Goal: Task Accomplishment & Management: Use online tool/utility

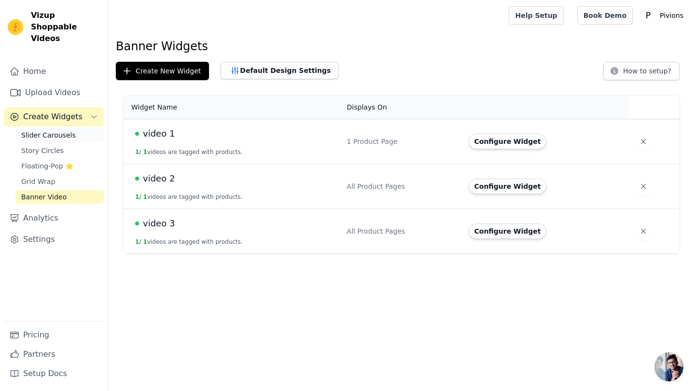
click at [48, 130] on link "Slider Carousels" at bounding box center [59, 135] width 88 height 14
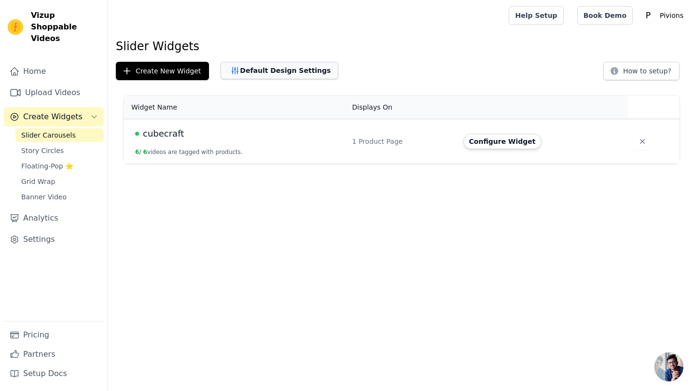
click at [275, 67] on button "Default Design Settings" at bounding box center [279, 70] width 118 height 17
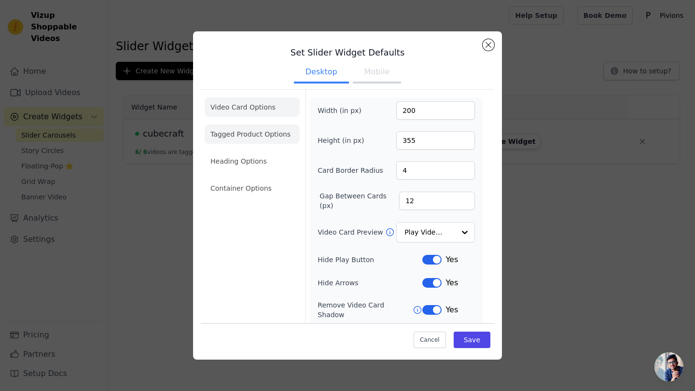
click at [279, 134] on li "Tagged Product Options" at bounding box center [252, 133] width 95 height 19
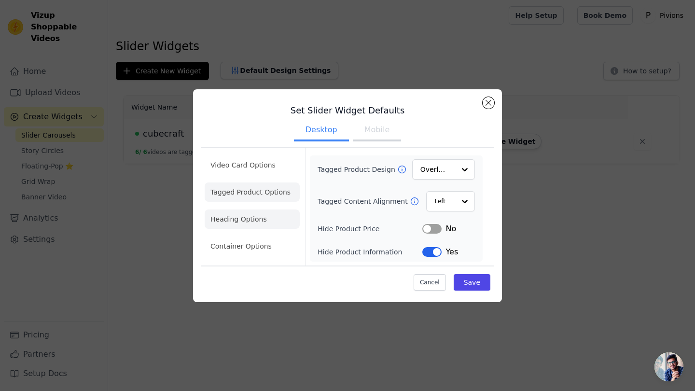
click at [246, 215] on li "Heading Options" at bounding box center [252, 218] width 95 height 19
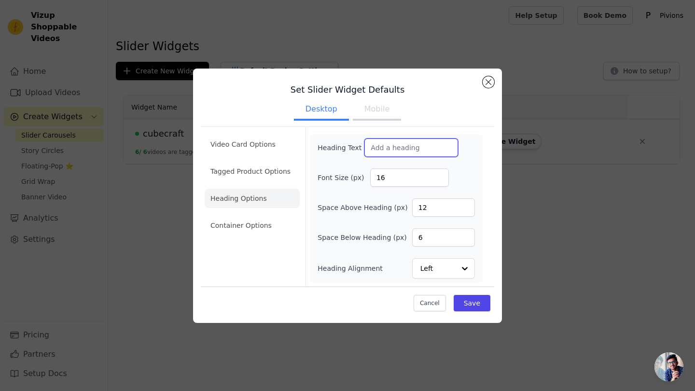
click at [395, 144] on input "Heading Text" at bounding box center [411, 147] width 94 height 18
type input "a"
click at [375, 145] on input "Heading Text" at bounding box center [411, 147] width 94 height 18
paste input "AGGIORNAMENTO: A causa dell'altra richiesta della promo BACK TO SCHOOL, l'offer…"
type input "AGGIORNAMENTO: A causa dell'altra richiesta della promo BACK TO SCHOOL, l'offer…"
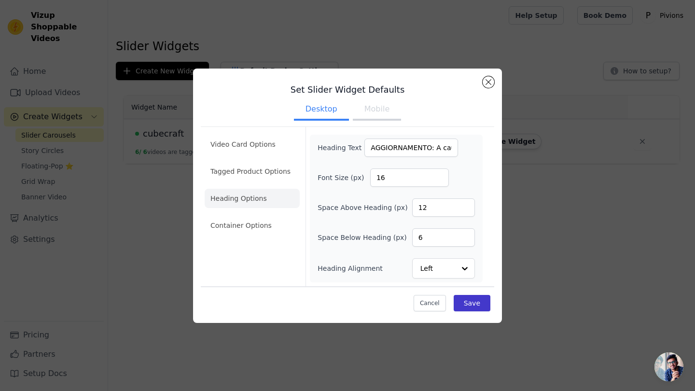
click at [483, 298] on button "Save" at bounding box center [471, 303] width 37 height 16
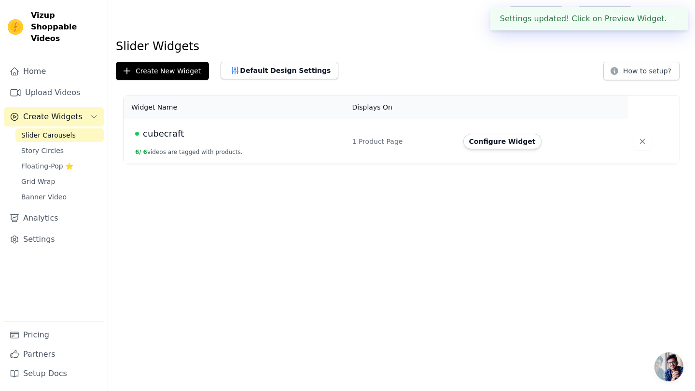
click at [376, 106] on th "Displays On" at bounding box center [401, 108] width 111 height 24
click at [295, 71] on button "Default Design Settings" at bounding box center [279, 70] width 118 height 17
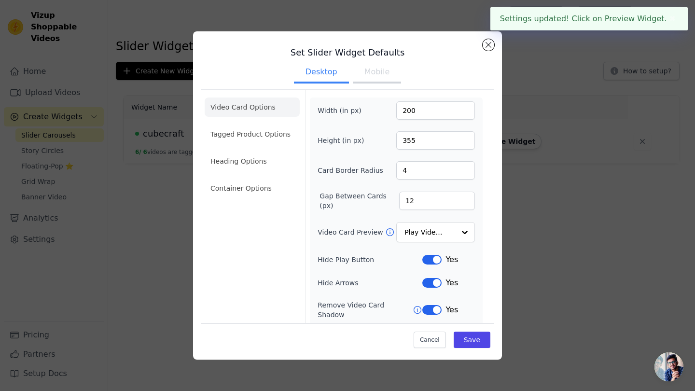
click at [384, 74] on button "Mobile" at bounding box center [377, 72] width 48 height 21
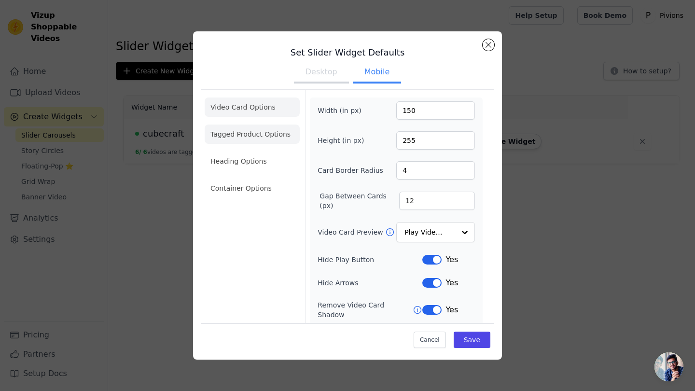
click at [275, 136] on li "Tagged Product Options" at bounding box center [252, 133] width 95 height 19
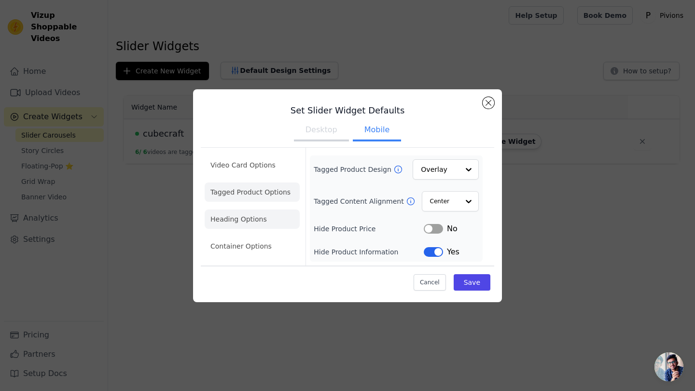
click at [266, 217] on li "Heading Options" at bounding box center [252, 218] width 95 height 19
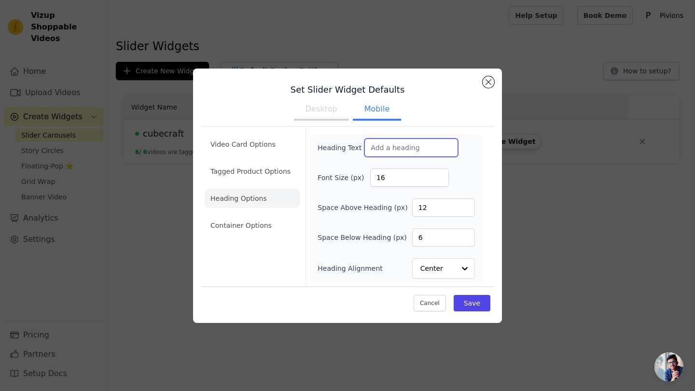
click at [396, 150] on input "Heading Text" at bounding box center [411, 147] width 94 height 18
paste input "AGGIORNAMENTO: A causa dell'altra richiesta della promo BACK TO SCHOOL, l'offer…"
type input "AGGIORNAMENTO: A causa dell'altra richiesta della promo BACK TO SCHOOL, l'offer…"
click at [472, 300] on button "Save" at bounding box center [471, 303] width 37 height 16
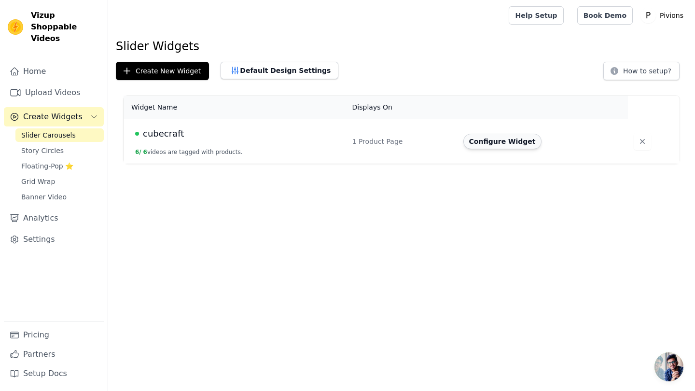
click at [489, 139] on button "Configure Widget" at bounding box center [502, 141] width 78 height 15
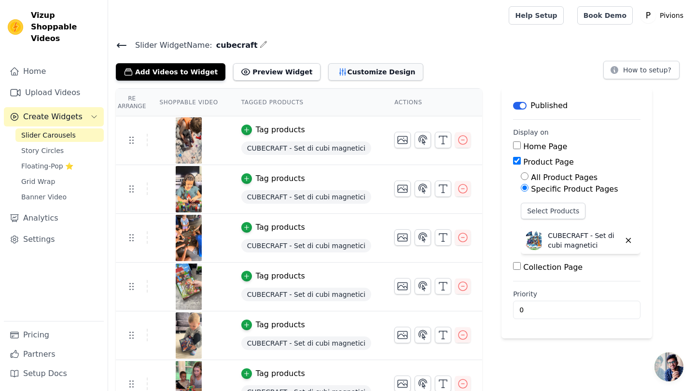
click at [347, 71] on button "Customize Design" at bounding box center [375, 71] width 95 height 17
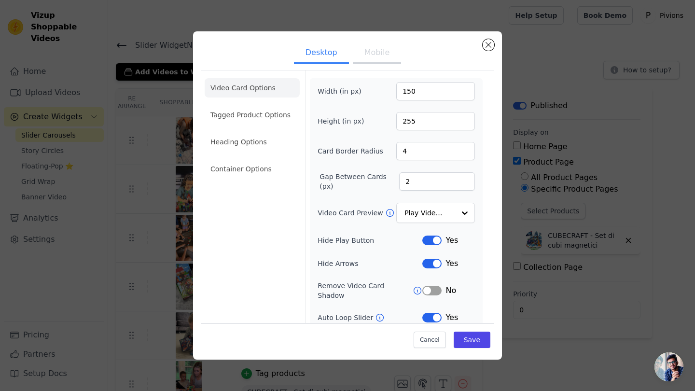
click at [378, 55] on button "Mobile" at bounding box center [377, 53] width 48 height 21
click at [273, 118] on li "Tagged Product Options" at bounding box center [252, 114] width 95 height 19
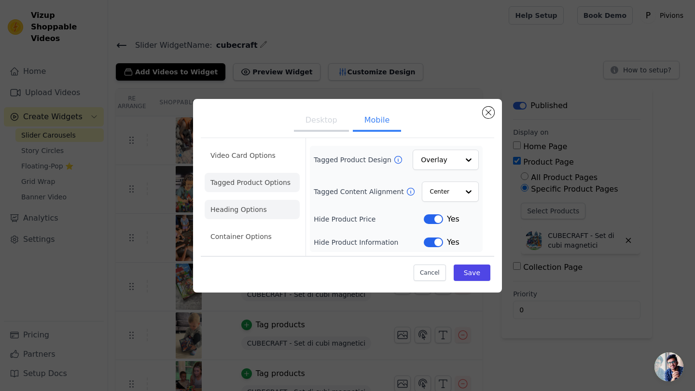
click at [244, 206] on li "Heading Options" at bounding box center [252, 209] width 95 height 19
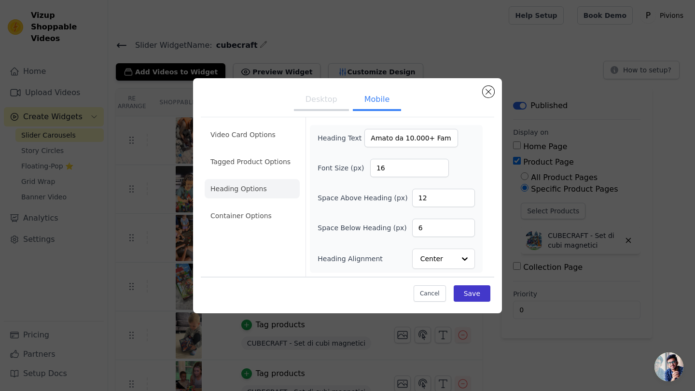
click at [459, 291] on button "Save" at bounding box center [471, 293] width 37 height 16
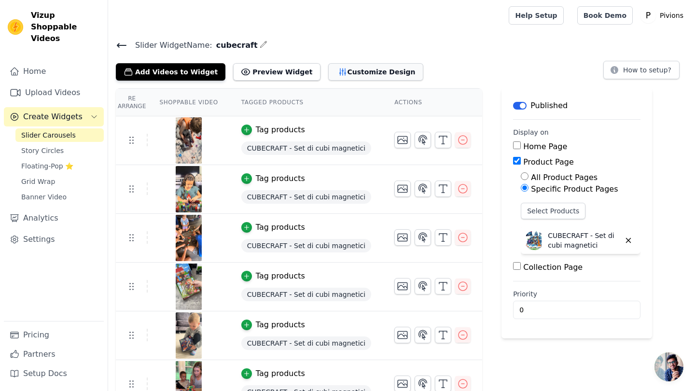
click at [335, 66] on button "Customize Design" at bounding box center [375, 71] width 95 height 17
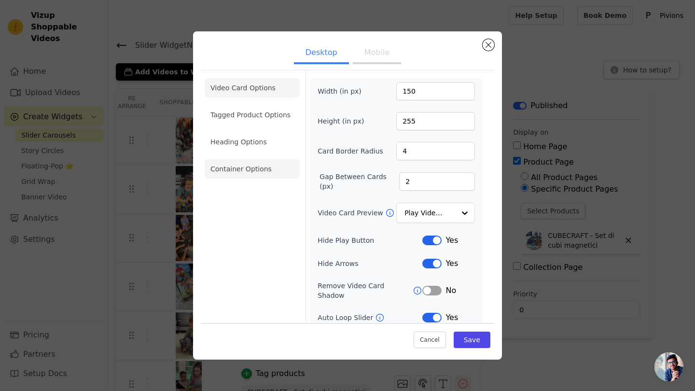
click at [253, 162] on li "Container Options" at bounding box center [252, 168] width 95 height 19
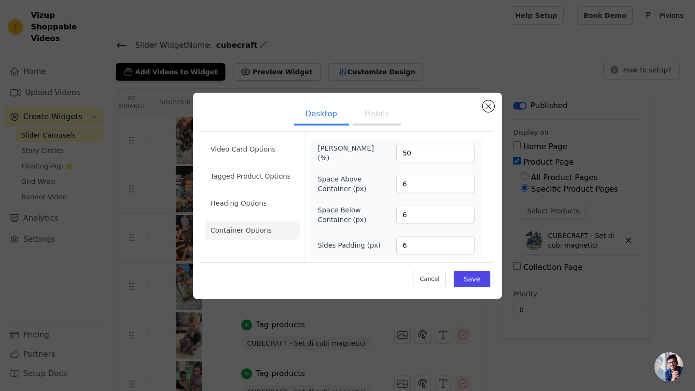
click at [379, 117] on button "Mobile" at bounding box center [377, 114] width 48 height 21
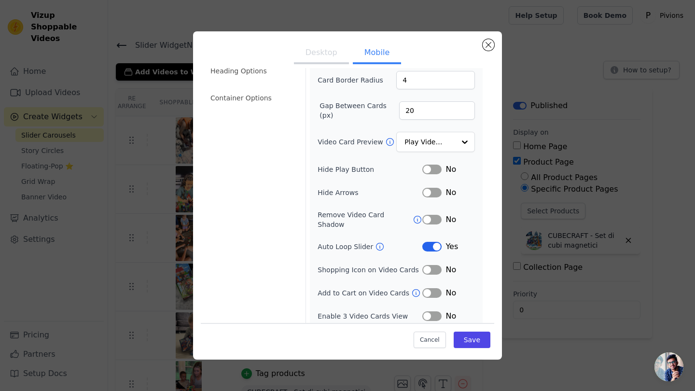
scroll to position [70, 0]
click at [259, 80] on li "Heading Options" at bounding box center [252, 71] width 95 height 19
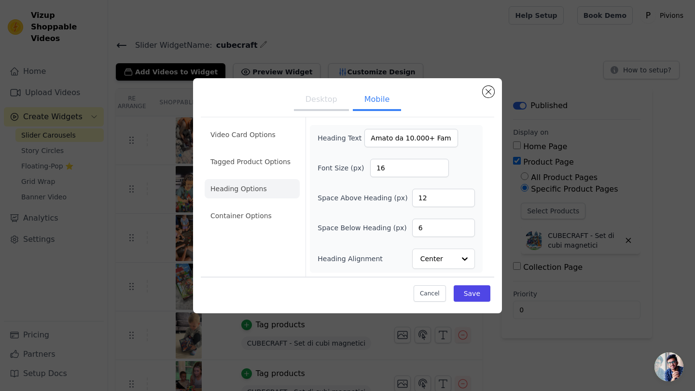
scroll to position [0, 0]
click at [260, 160] on li "Tagged Product Options" at bounding box center [252, 161] width 95 height 19
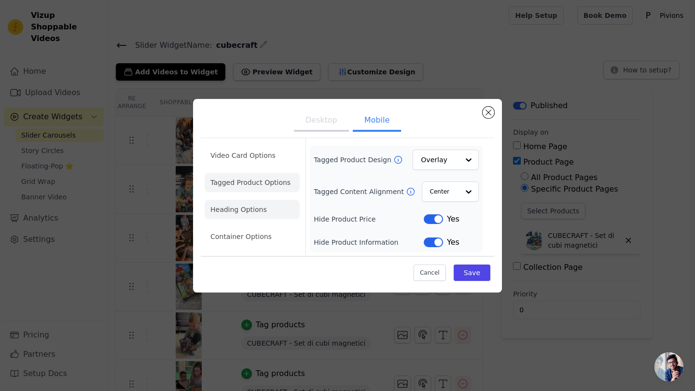
click at [254, 213] on li "Heading Options" at bounding box center [252, 209] width 95 height 19
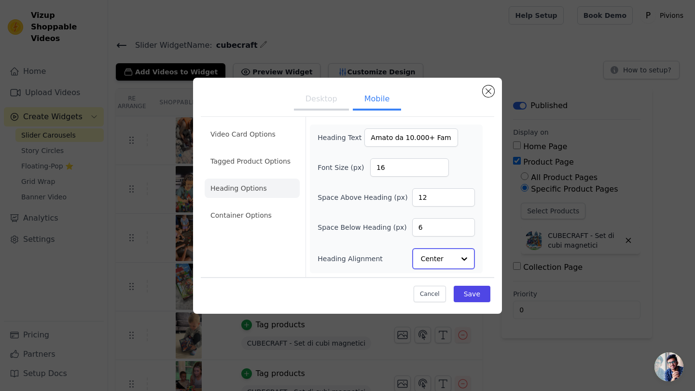
click at [442, 262] on input "Heading Alignment" at bounding box center [438, 258] width 34 height 19
click at [470, 291] on button "Save" at bounding box center [471, 293] width 37 height 16
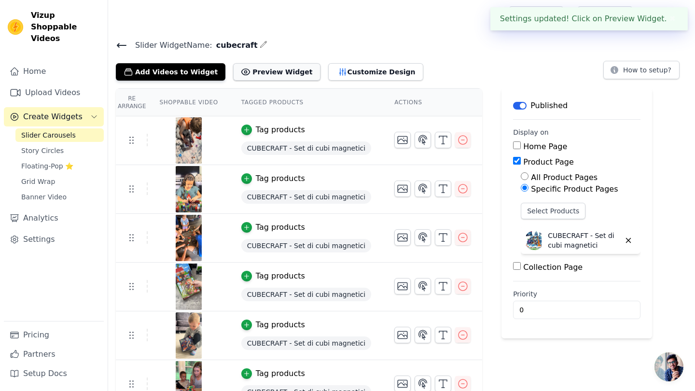
click at [278, 74] on button "Preview Widget" at bounding box center [276, 71] width 87 height 17
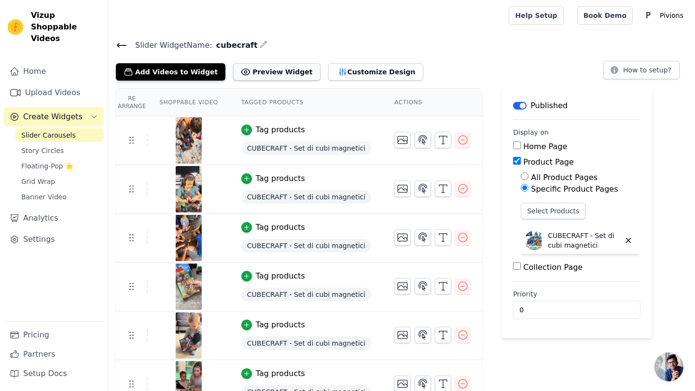
click at [287, 74] on button "Preview Widget" at bounding box center [276, 71] width 87 height 17
click at [328, 68] on button "Customize Design" at bounding box center [375, 71] width 95 height 17
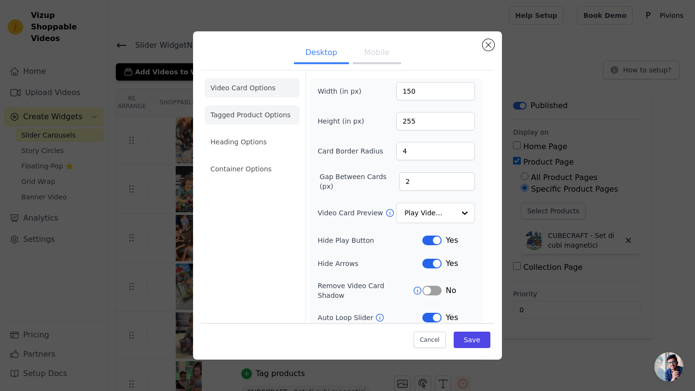
click at [276, 107] on li "Tagged Product Options" at bounding box center [252, 114] width 95 height 19
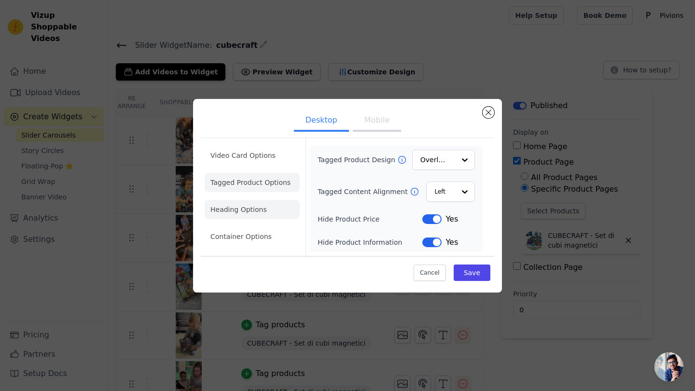
click at [256, 200] on li "Heading Options" at bounding box center [252, 209] width 95 height 19
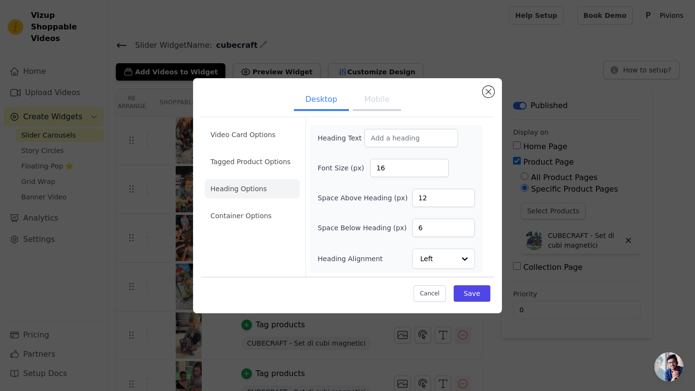
click at [384, 102] on button "Mobile" at bounding box center [377, 100] width 48 height 21
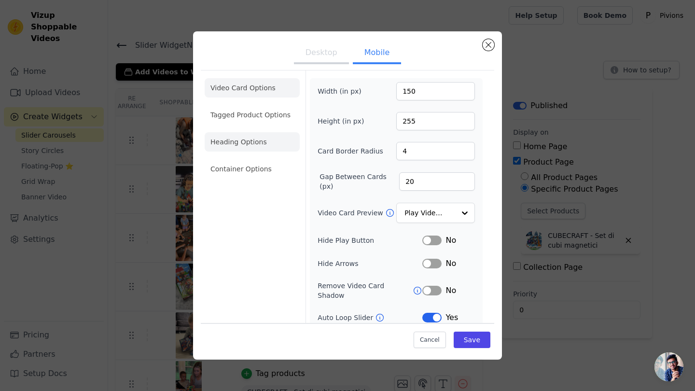
click at [261, 140] on li "Heading Options" at bounding box center [252, 141] width 95 height 19
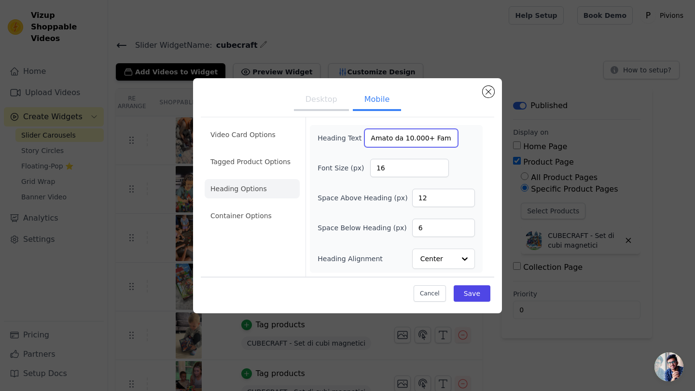
drag, startPoint x: 369, startPoint y: 133, endPoint x: 465, endPoint y: 150, distance: 96.5
click at [465, 151] on div "Heading Text Amato da 10.000+ Famiglie ❤️ Font Size (px) 16 Space Above Heading…" at bounding box center [395, 199] width 157 height 140
click at [465, 150] on div "Heading Text Amato da 10.000+ Famiglie ❤️ Font Size (px) 16 Space Above Heading…" at bounding box center [395, 199] width 157 height 140
click at [483, 93] on button "Close modal" at bounding box center [488, 92] width 12 height 12
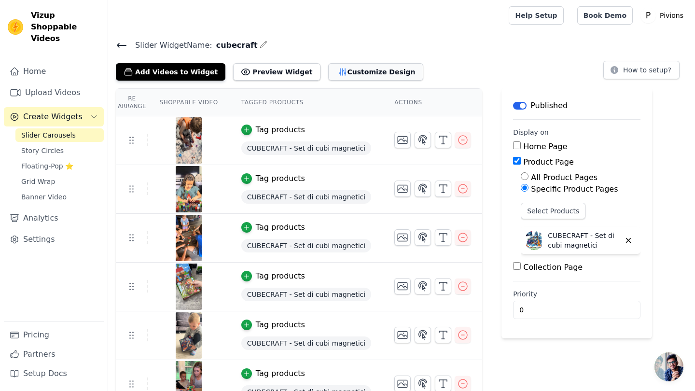
click at [329, 74] on button "Customize Design" at bounding box center [375, 71] width 95 height 17
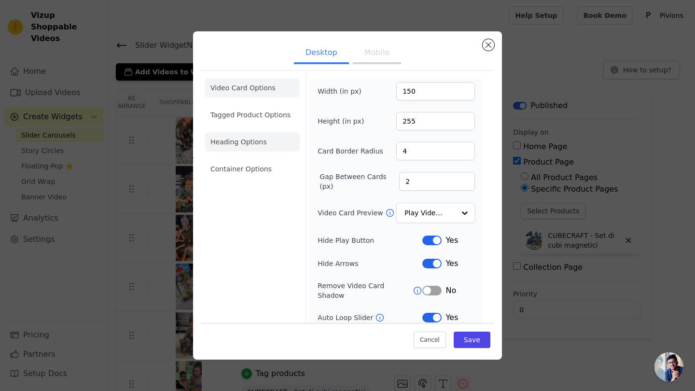
click at [247, 137] on li "Heading Options" at bounding box center [252, 141] width 95 height 19
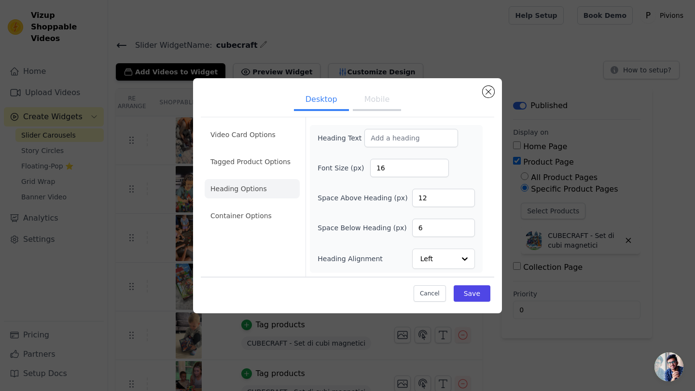
click at [373, 102] on button "Mobile" at bounding box center [377, 100] width 48 height 21
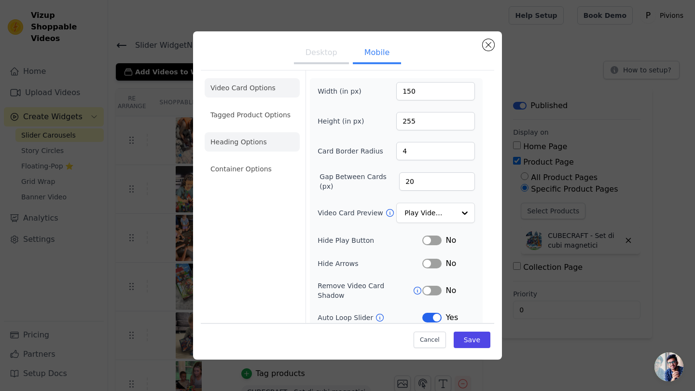
click at [272, 147] on li "Heading Options" at bounding box center [252, 141] width 95 height 19
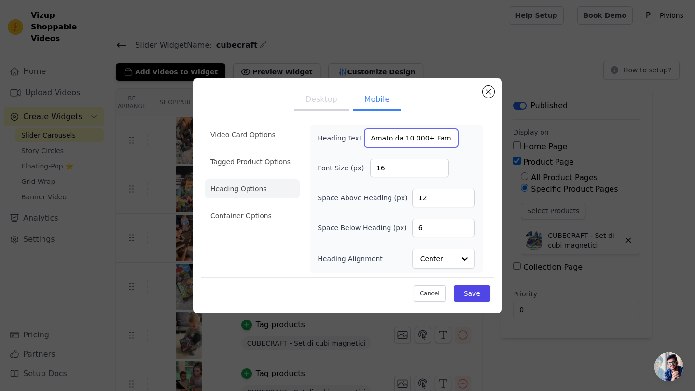
drag, startPoint x: 372, startPoint y: 137, endPoint x: 402, endPoint y: 138, distance: 29.4
click at [402, 138] on input "Amato da 10.000+ Famiglie ❤️" at bounding box center [411, 138] width 94 height 18
drag, startPoint x: 370, startPoint y: 137, endPoint x: 456, endPoint y: 148, distance: 86.6
click at [456, 148] on div "Heading Text Amato da 10.000+ Famiglie ❤️ Font Size (px) 16 Space Above Heading…" at bounding box center [395, 199] width 157 height 140
click at [325, 105] on button "Desktop" at bounding box center [321, 100] width 55 height 21
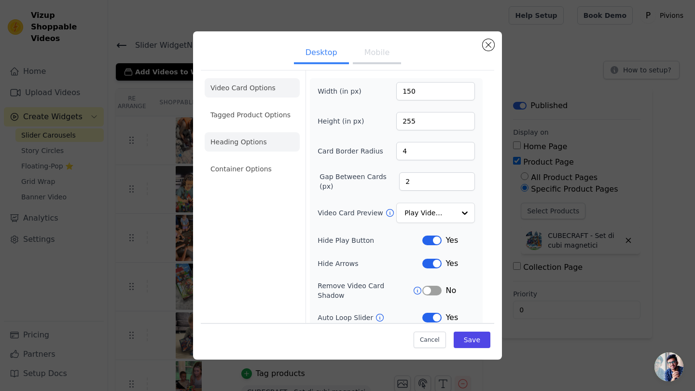
click at [263, 144] on li "Heading Options" at bounding box center [252, 141] width 95 height 19
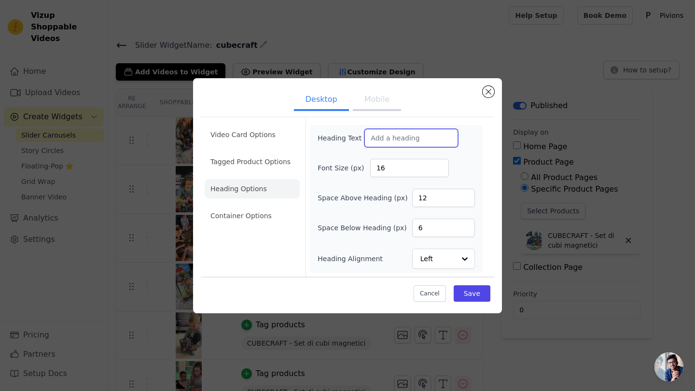
click at [390, 137] on input "Heading Text" at bounding box center [411, 138] width 94 height 18
paste input "Amato da 10.000+ Famiglie ❤️"
type input "Amato da 10.000+ Famiglie ❤️"
click at [466, 294] on button "Save" at bounding box center [471, 293] width 37 height 16
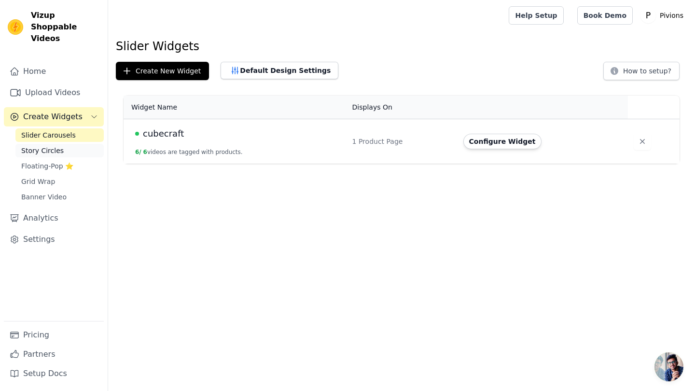
click at [44, 146] on span "Story Circles" at bounding box center [42, 151] width 42 height 10
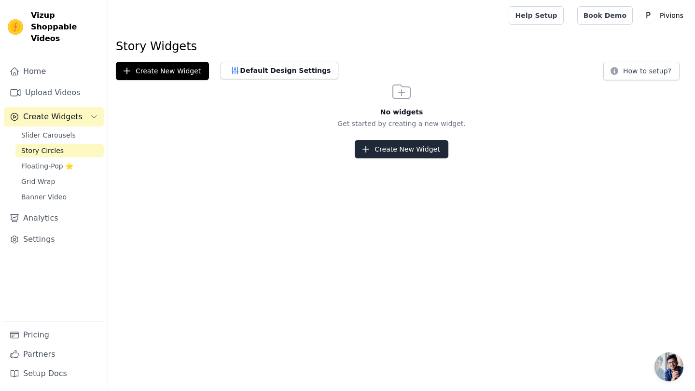
click at [392, 148] on button "Create New Widget" at bounding box center [401, 149] width 93 height 18
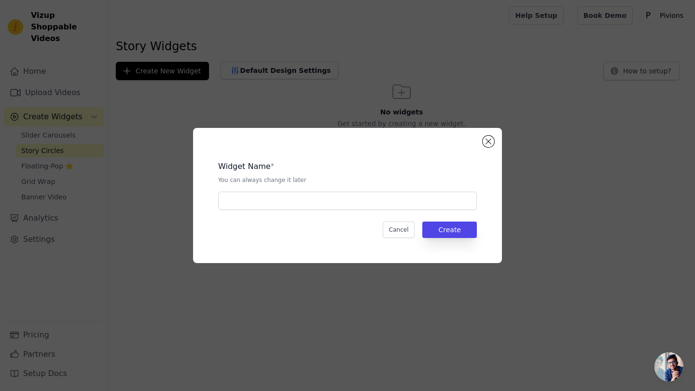
click at [300, 210] on div "Widget Name * You can always change it later Cancel Create" at bounding box center [347, 195] width 278 height 104
click at [300, 207] on input "text" at bounding box center [347, 200] width 259 height 18
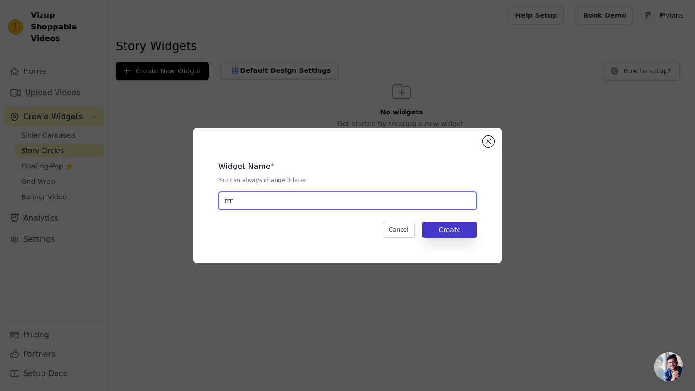
type input "rrr"
click at [453, 232] on button "Create" at bounding box center [449, 229] width 55 height 16
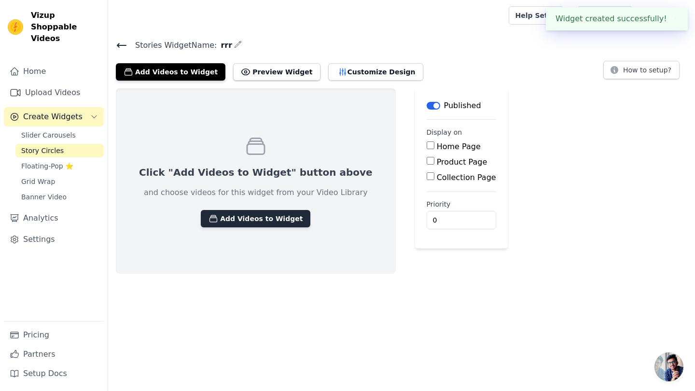
click at [239, 221] on button "Add Videos to Widget" at bounding box center [255, 218] width 109 height 17
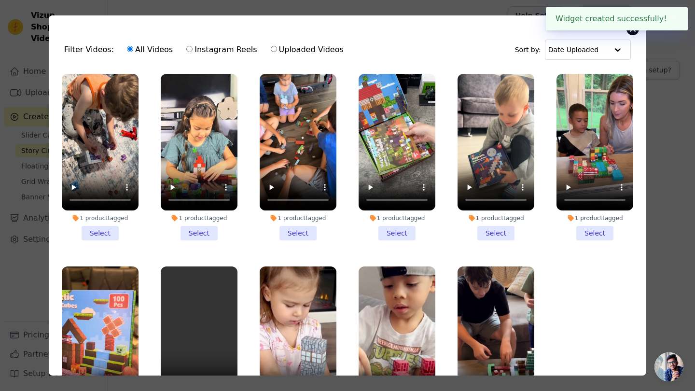
click at [632, 31] on button "Close modal" at bounding box center [633, 29] width 12 height 12
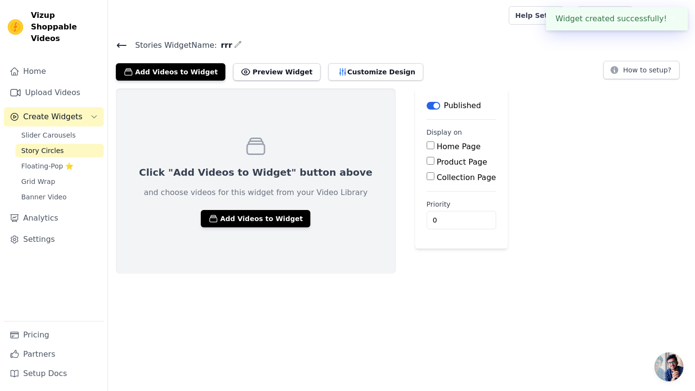
click at [124, 40] on icon at bounding box center [122, 46] width 12 height 12
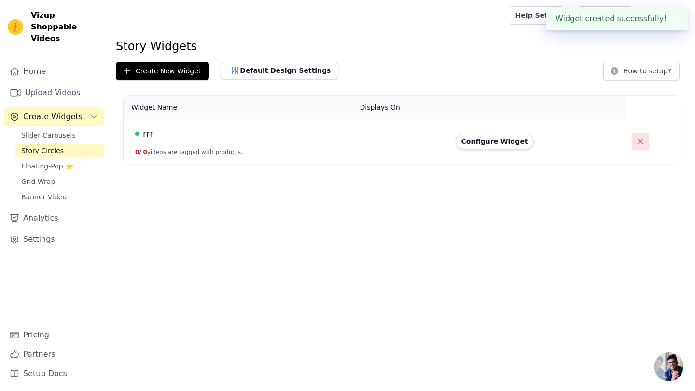
click at [638, 140] on icon "button" at bounding box center [640, 141] width 5 height 5
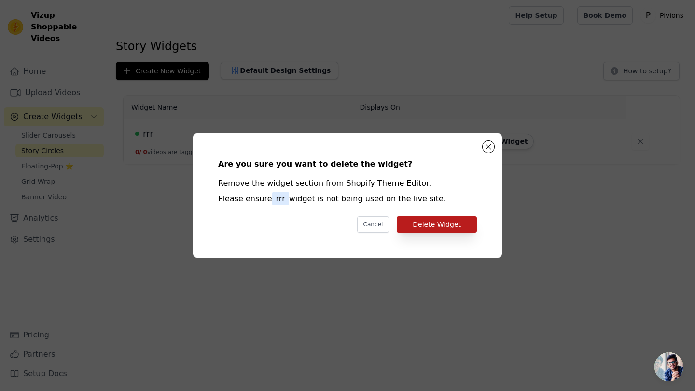
click at [444, 225] on button "Delete Widget" at bounding box center [436, 224] width 80 height 16
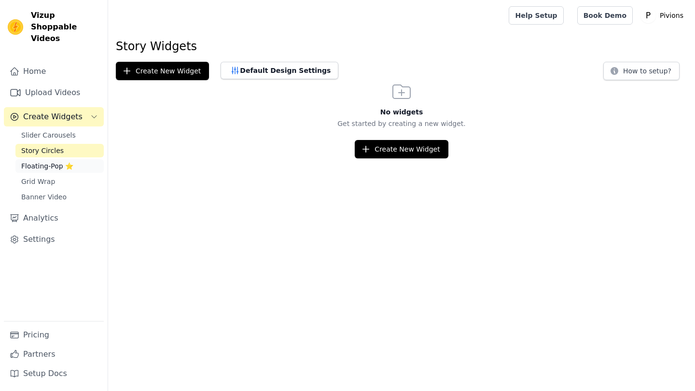
click at [33, 159] on link "Floating-Pop ⭐" at bounding box center [59, 166] width 88 height 14
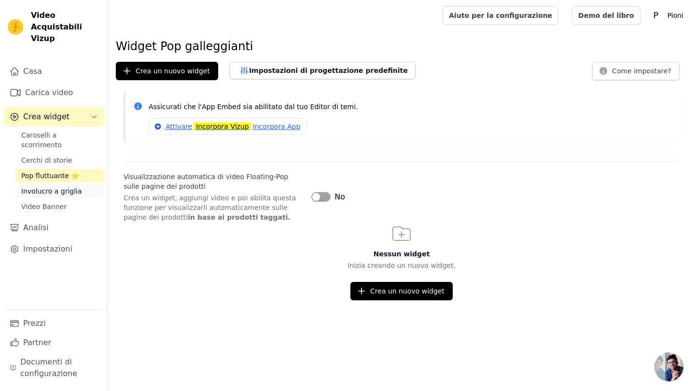
click at [45, 186] on span "Involucro a griglia" at bounding box center [51, 191] width 61 height 10
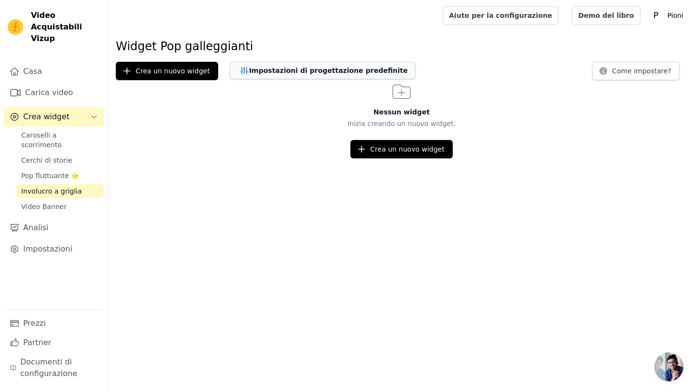
click at [263, 68] on button "Impostazioni di progettazione predefinite" at bounding box center [323, 70] width 186 height 17
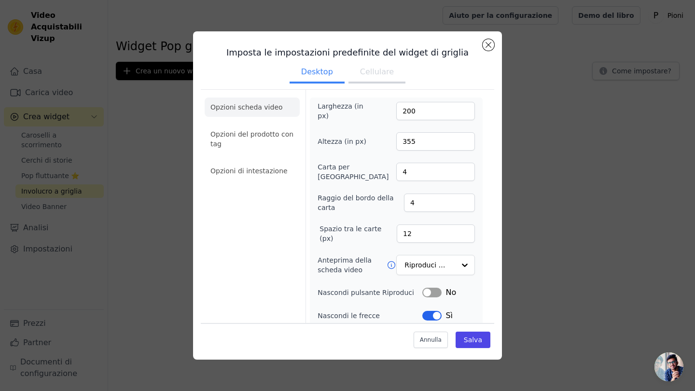
click at [483, 38] on div "Imposta le impostazioni predefinite del widget di griglia Desktop Cellulare Opz…" at bounding box center [347, 195] width 309 height 328
click at [487, 46] on button "Chiudi modale" at bounding box center [488, 45] width 12 height 12
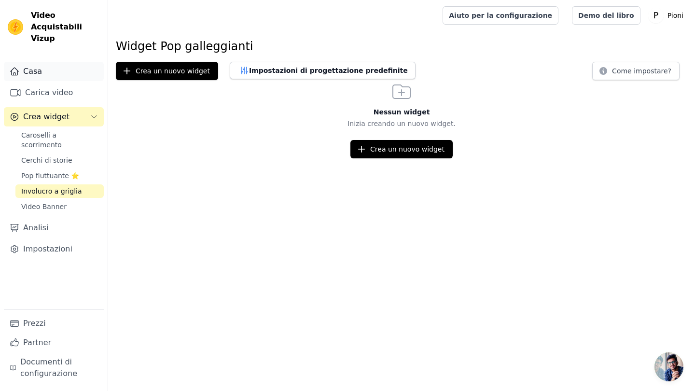
click at [50, 62] on link "Casa" at bounding box center [54, 71] width 100 height 19
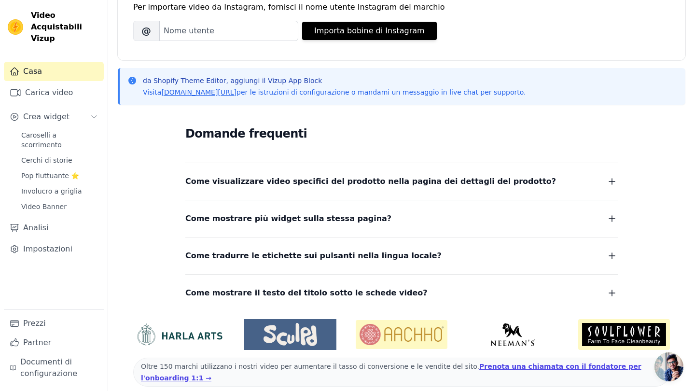
scroll to position [150, 0]
click at [279, 288] on span "Come mostrare il testo del titolo sotto le schede video?" at bounding box center [306, 294] width 242 height 14
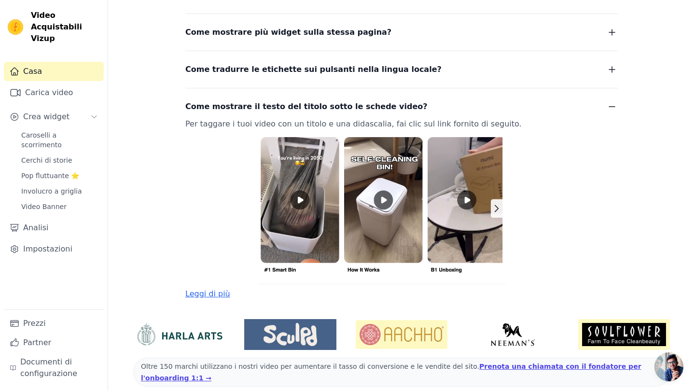
scroll to position [337, 0]
click at [200, 293] on link "Leggi di più" at bounding box center [207, 293] width 45 height 9
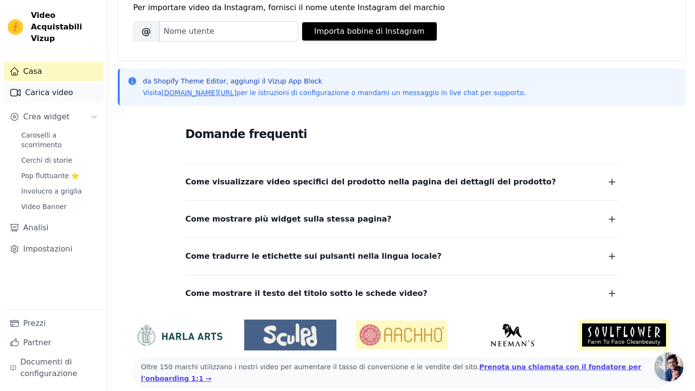
click at [42, 86] on link "Carica video" at bounding box center [54, 92] width 100 height 19
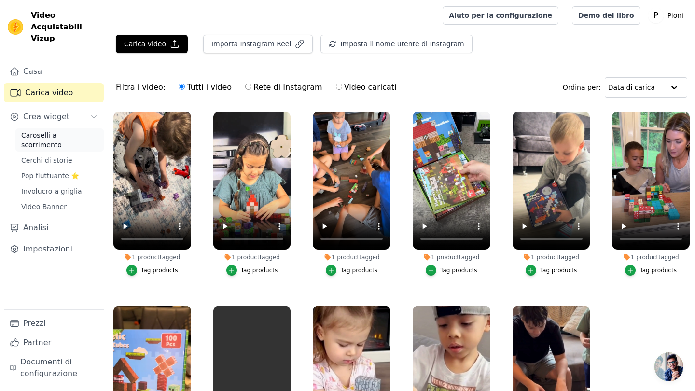
click at [49, 130] on span "Caroselli a scorrimento" at bounding box center [59, 139] width 77 height 19
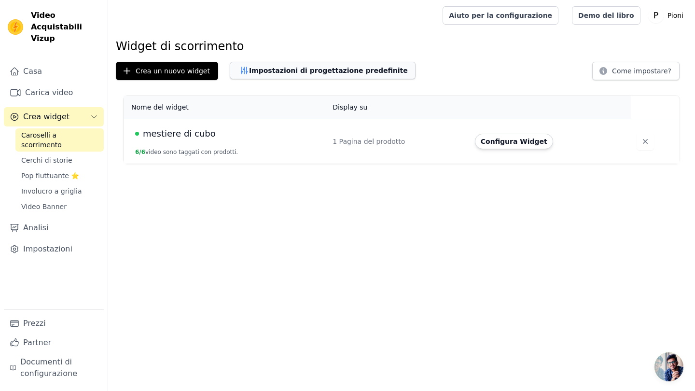
click at [280, 73] on button "Impostazioni di progettazione predefinite" at bounding box center [323, 70] width 186 height 17
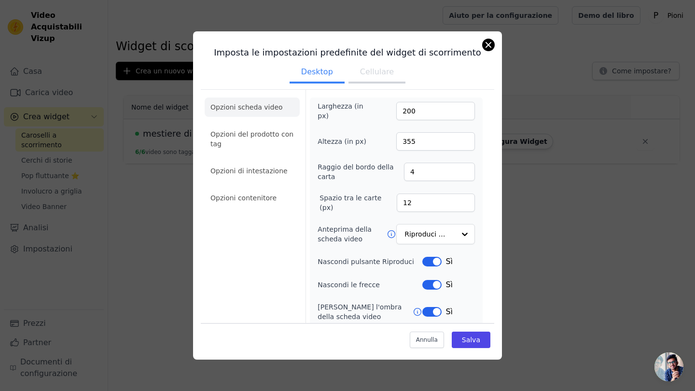
click at [487, 41] on button "Chiudi modale" at bounding box center [488, 45] width 12 height 12
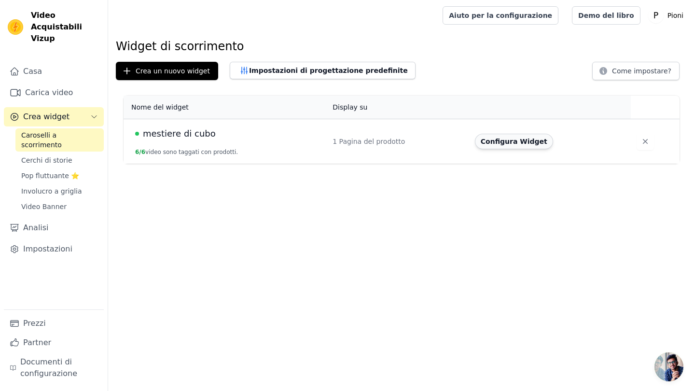
click at [496, 143] on button "Configura Widget" at bounding box center [514, 141] width 78 height 15
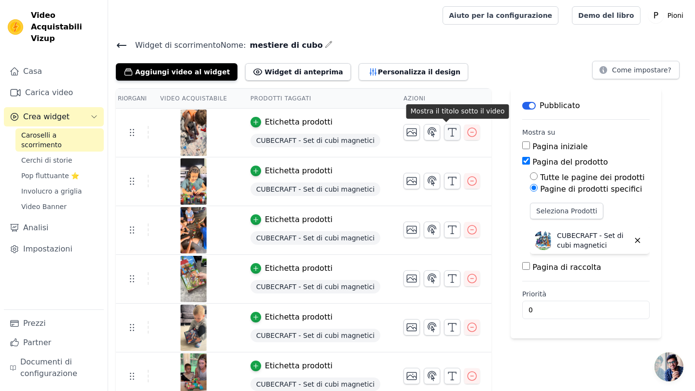
click at [452, 135] on line "button" at bounding box center [452, 132] width 0 height 8
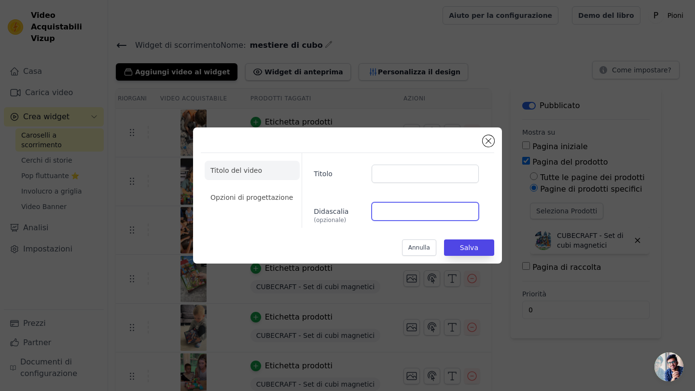
click at [385, 216] on input "Didascalia (opzionale)" at bounding box center [424, 211] width 107 height 18
paste input "AGGIORNAMENTO: A causa dell'altra richiesta della promo BACK TO SCHOOL, l'offer…"
type input "AGGIORNAMENTO: A causa dell'altra richiesta della promo BACK TO SCHOOL, l'offer…"
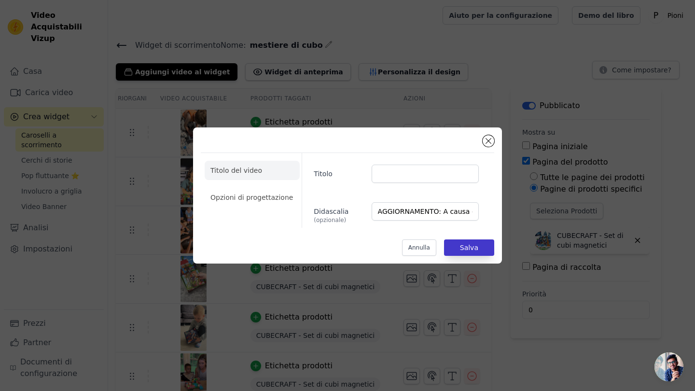
click at [469, 244] on button "Salva" at bounding box center [469, 247] width 50 height 16
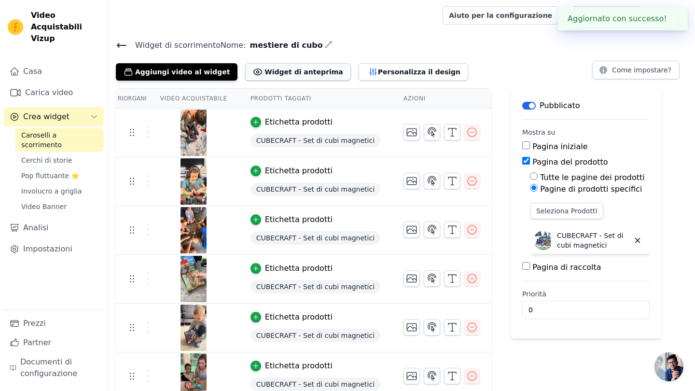
click at [295, 74] on button "Widget di anteprima" at bounding box center [297, 71] width 105 height 17
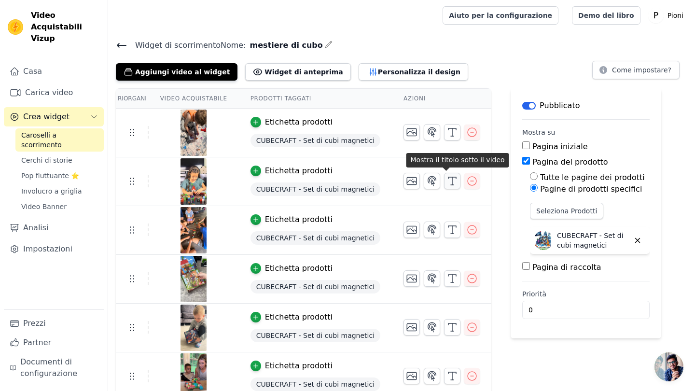
click at [446, 181] on icon "button" at bounding box center [452, 181] width 12 height 12
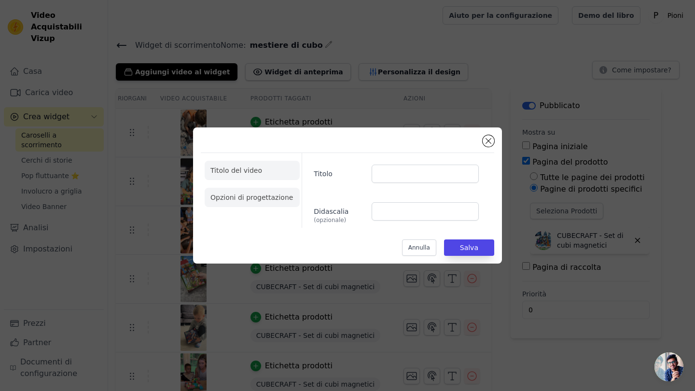
click at [270, 197] on li "Opzioni di progettazione" at bounding box center [252, 197] width 95 height 19
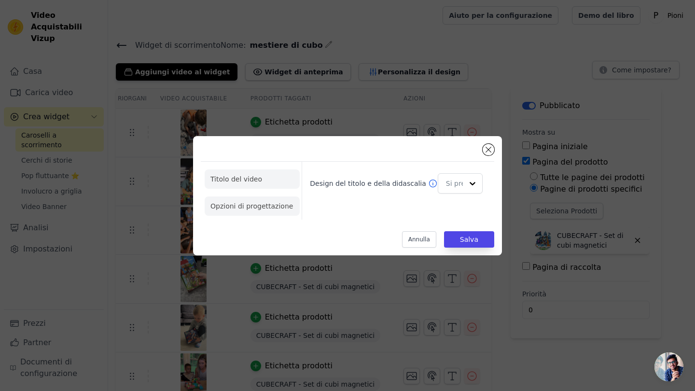
click at [269, 179] on li "Titolo del video" at bounding box center [252, 178] width 95 height 19
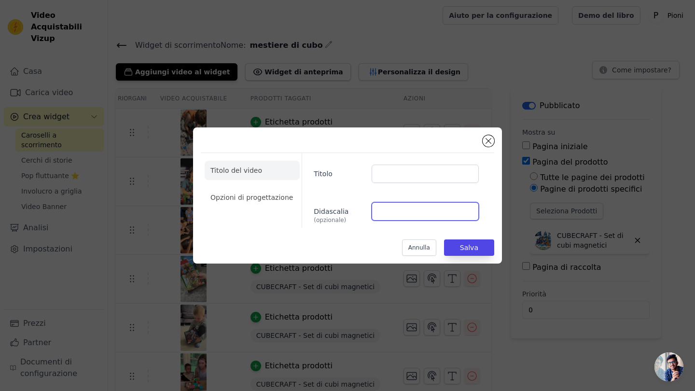
click at [390, 212] on input "Didascalia (opzionale)" at bounding box center [424, 211] width 107 height 18
paste input "AGGIORNAMENTO: A causa dell'altra richiesta della promo BACK TO SCHOOL, l'offer…"
type input "AGGIORNAMENTO: A causa dell'altra richiesta della promo BACK TO SCHOOL, l'offer…"
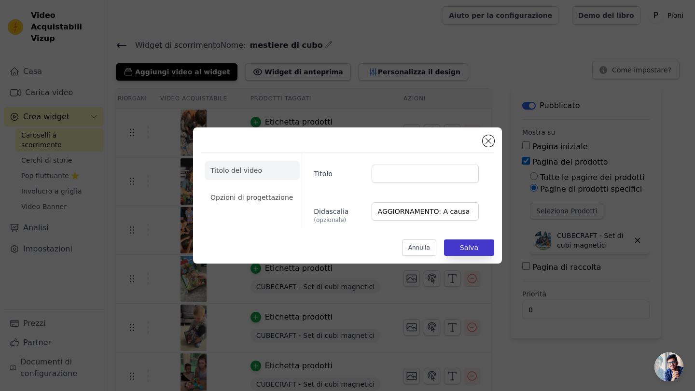
click at [454, 242] on button "Salva" at bounding box center [469, 247] width 50 height 16
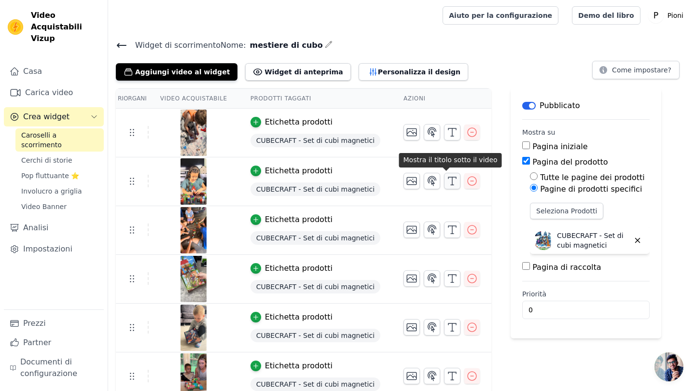
click at [451, 185] on line "button" at bounding box center [452, 185] width 3 height 0
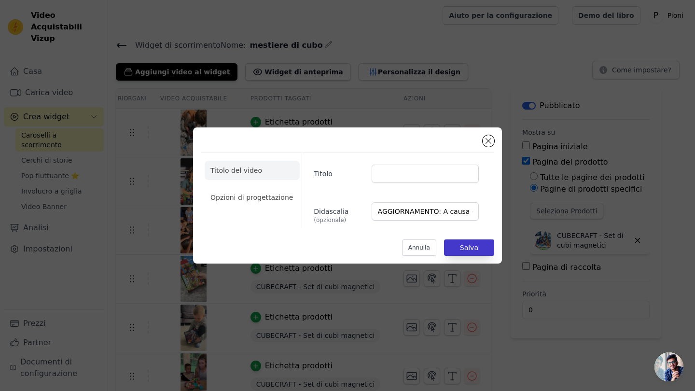
click at [467, 248] on button "Salva" at bounding box center [469, 247] width 50 height 16
click at [465, 240] on button "Salva" at bounding box center [469, 247] width 50 height 16
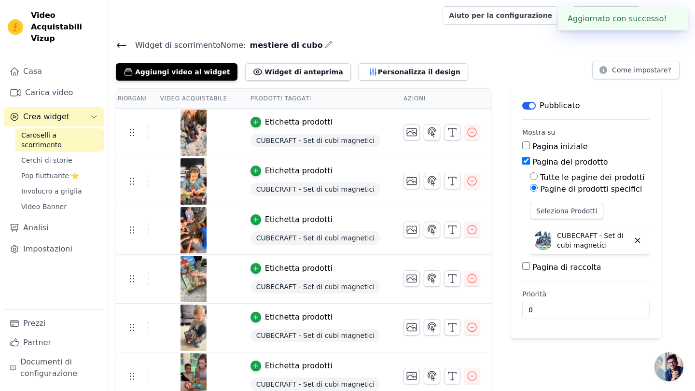
click at [490, 138] on div "RIORGANI VIDEO ACQUISTABILE PRODOTTI TAGGATI AZIONI Etichetta prodotti CUBECRAF…" at bounding box center [401, 244] width 587 height 313
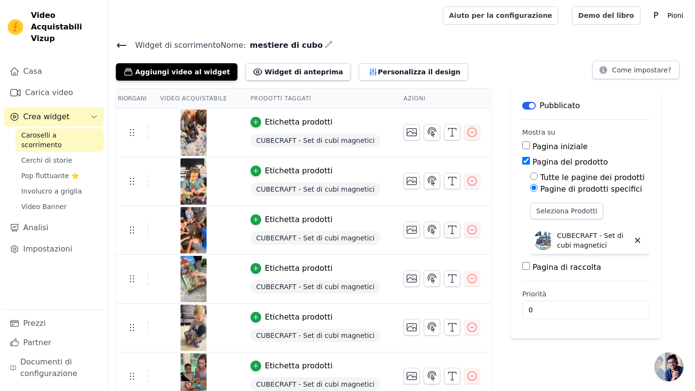
click at [444, 226] on button "button" at bounding box center [452, 229] width 16 height 16
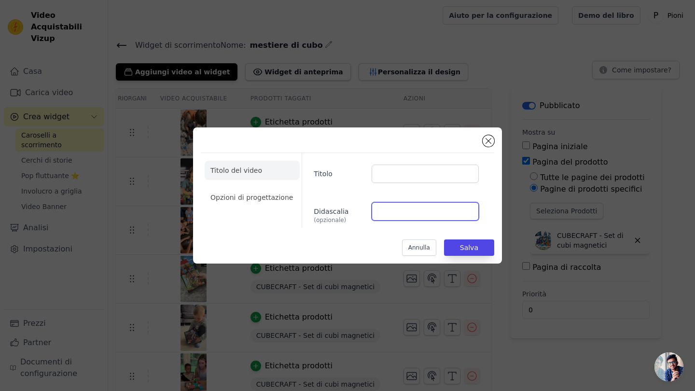
click at [387, 213] on input "Didascalia (opzionale)" at bounding box center [424, 211] width 107 height 18
paste input "AGGIORNAMENTO: A causa dell'altra richiesta della promo BACK TO SCHOOL, l'offer…"
type input "AGGIORNAMENTO: A causa dell'altra richiesta della promo BACK TO SCHOOL, l'offer…"
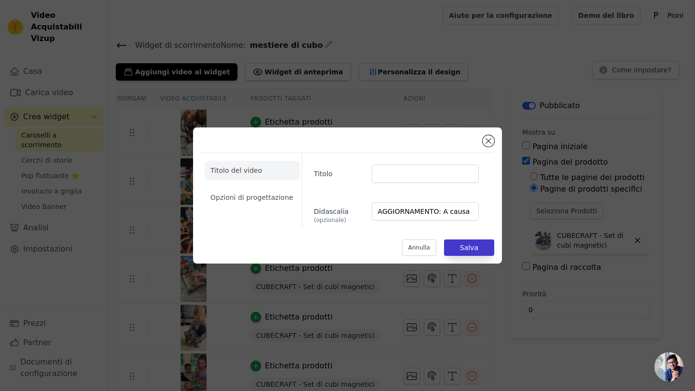
click at [464, 244] on button "Salva" at bounding box center [469, 247] width 50 height 16
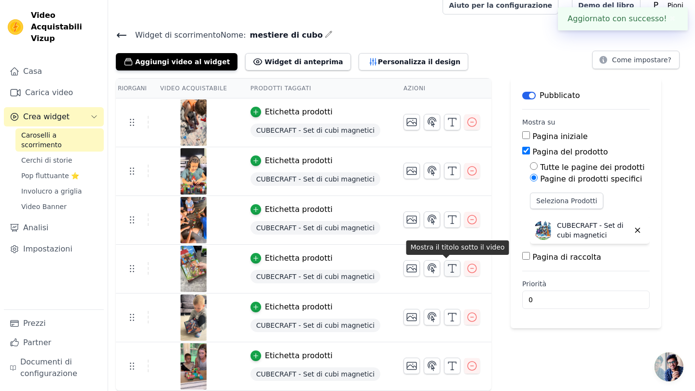
scroll to position [10, 0]
click at [451, 269] on icon "button" at bounding box center [452, 269] width 12 height 12
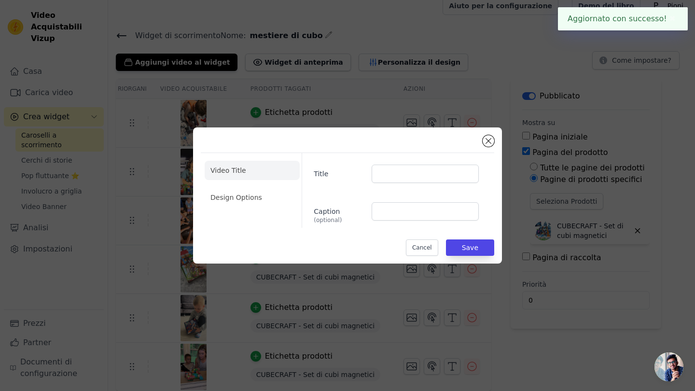
scroll to position [0, 0]
click at [417, 214] on input "Didascalia (opzionale)" at bounding box center [424, 211] width 107 height 18
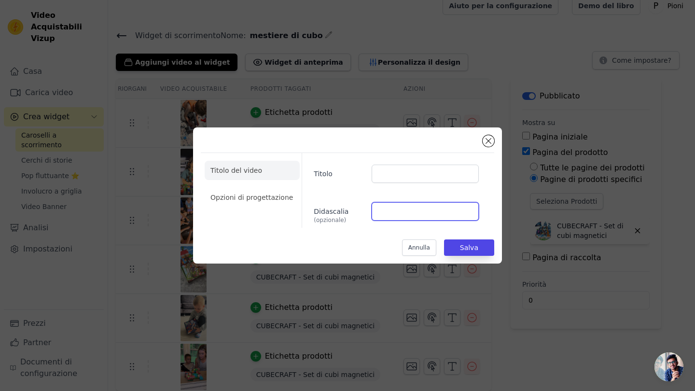
paste input "AGGIORNAMENTO: A causa dell'altra richiesta della promo BACK TO SCHOOL, l'offer…"
type input "AGGIORNAMENTO: A causa dell'altra richiesta della promo BACK TO SCHOOL, l'offer…"
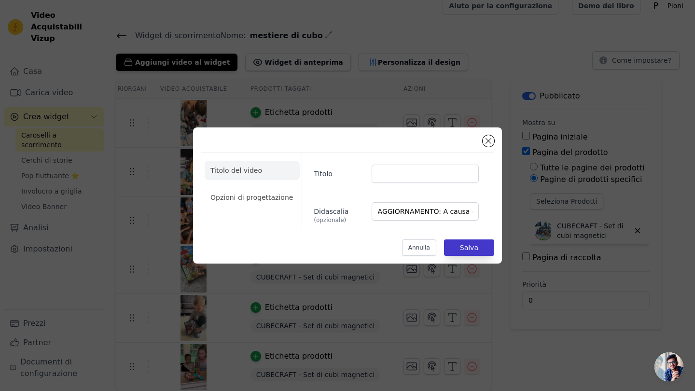
click at [463, 248] on button "Salva" at bounding box center [469, 247] width 50 height 16
click at [463, 249] on button "Salva" at bounding box center [469, 247] width 50 height 16
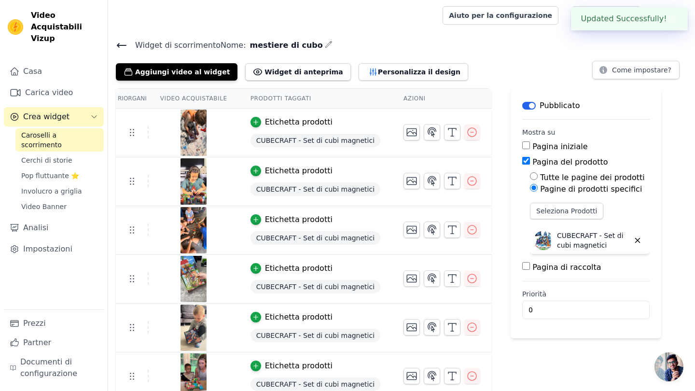
click at [468, 244] on tbody "Etichetta prodotti CUBECRAFT - Set di cubi magnetici Etichetta prodotti CUBECRA…" at bounding box center [303, 255] width 375 height 292
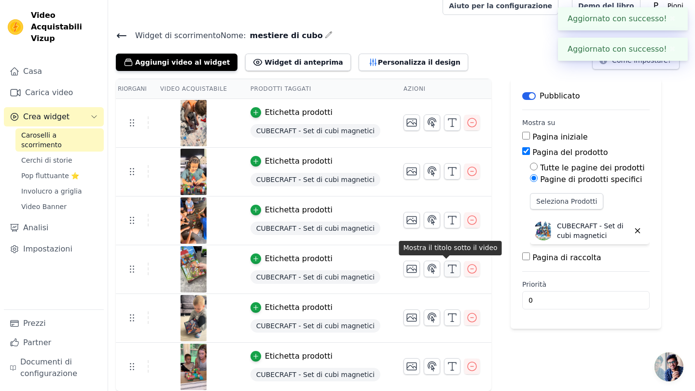
click at [452, 267] on line "button" at bounding box center [452, 269] width 0 height 8
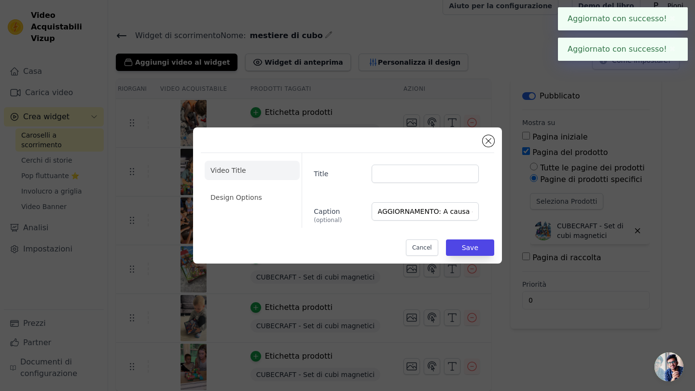
scroll to position [0, 0]
click at [466, 239] on button "Salva" at bounding box center [469, 247] width 50 height 16
click at [466, 251] on button "Salva" at bounding box center [469, 247] width 50 height 16
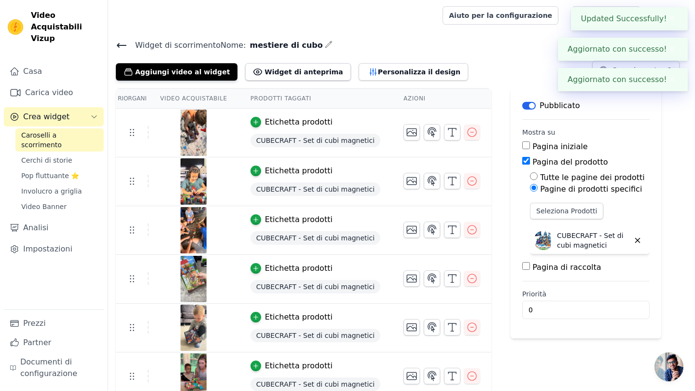
scroll to position [10, 0]
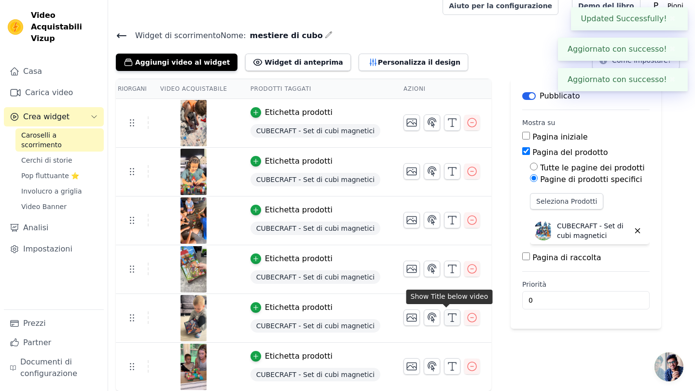
click at [446, 315] on icon "button" at bounding box center [452, 318] width 12 height 12
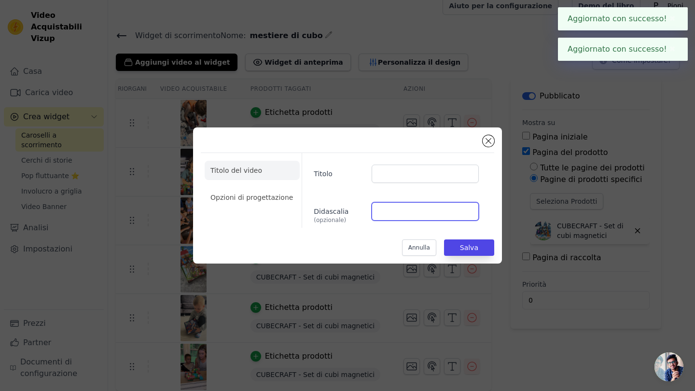
click at [426, 216] on input "Didascalia (opzionale)" at bounding box center [424, 211] width 107 height 18
paste input "AGGIORNAMENTO: A causa dell'altra richiesta della promo BACK TO SCHOOL, l'offer…"
type input "AGGIORNAMENTO: A causa dell'altra richiesta della promo BACK TO SCHOOL, l'offer…"
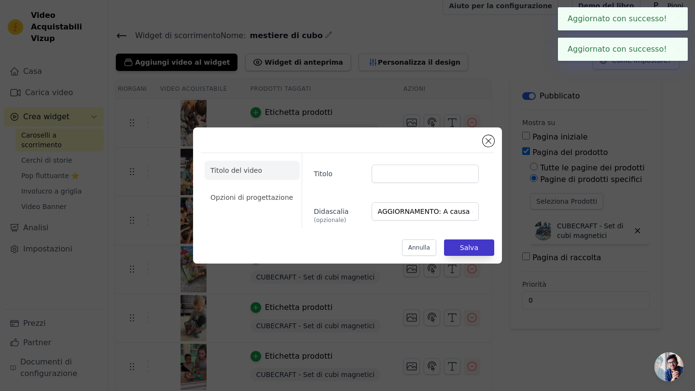
click at [456, 246] on button "Salva" at bounding box center [469, 247] width 50 height 16
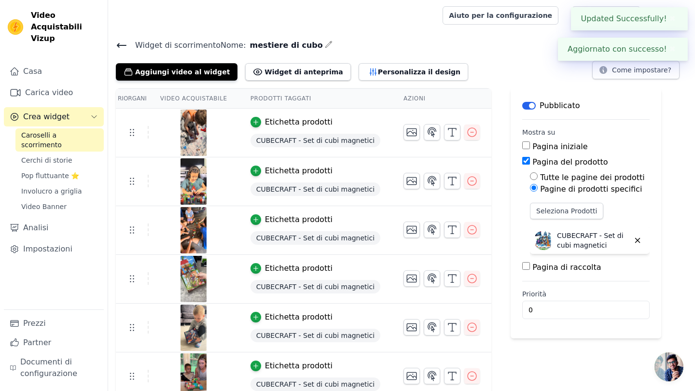
scroll to position [10, 0]
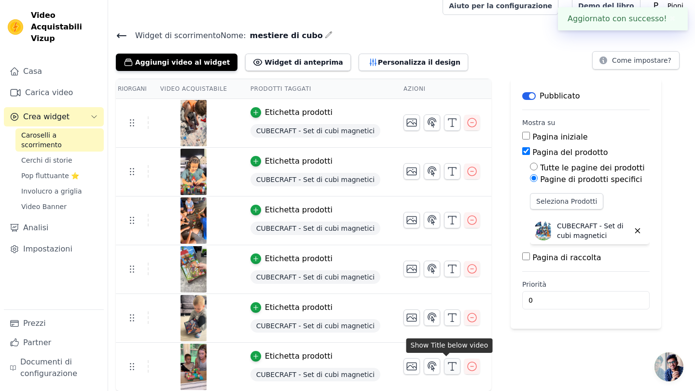
click at [446, 361] on icon "button" at bounding box center [452, 366] width 12 height 12
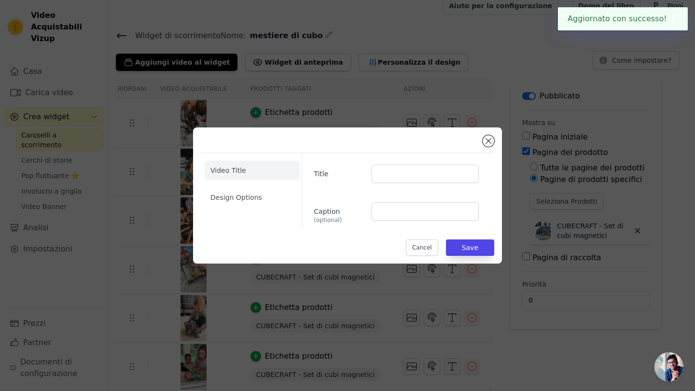
scroll to position [0, 0]
click at [445, 206] on input "Didascalia (opzionale)" at bounding box center [424, 211] width 107 height 18
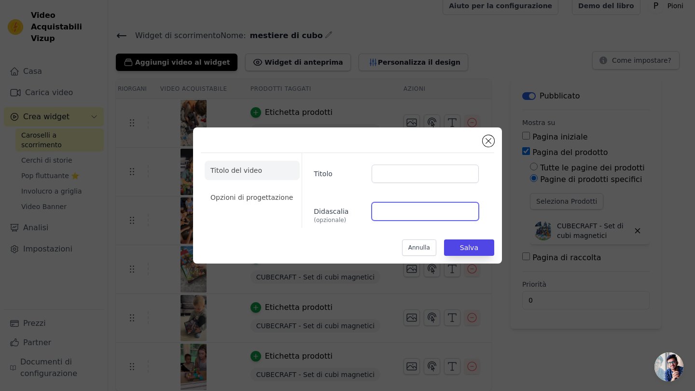
paste input "AGGIORNAMENTO: A causa dell'altra richiesta della promo BACK TO SCHOOL, l'offer…"
type input "AGGIORNAMENTO: A causa dell'altra richiesta della promo BACK TO SCHOOL, l'offer…"
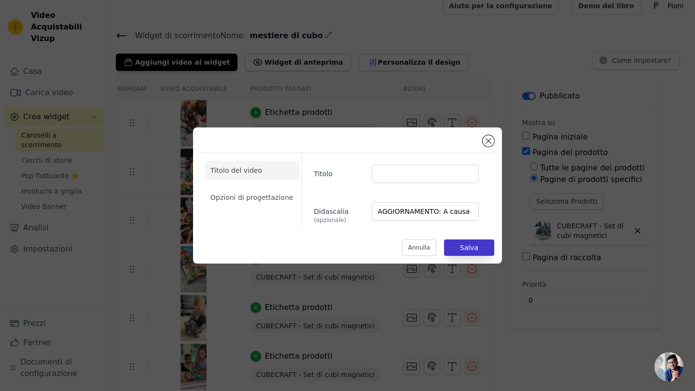
click at [465, 249] on button "Salva" at bounding box center [469, 247] width 50 height 16
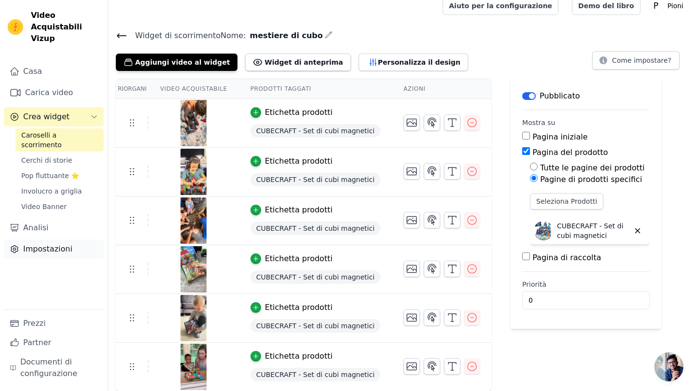
click at [39, 239] on link "Impostazioni" at bounding box center [54, 248] width 100 height 19
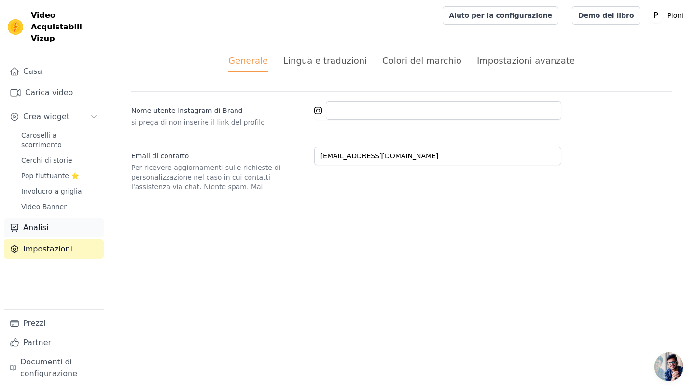
click at [45, 218] on link "Analisi" at bounding box center [54, 227] width 100 height 19
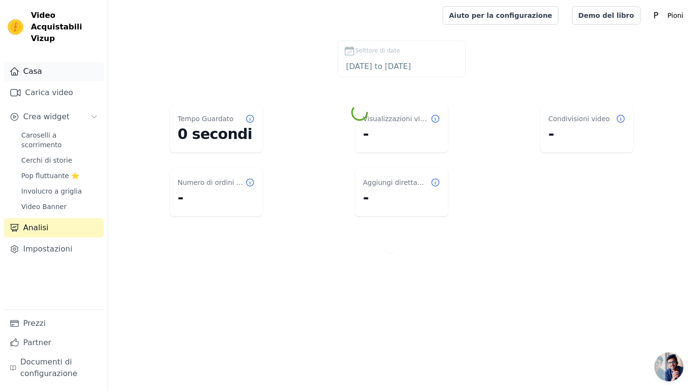
click at [65, 62] on link "Casa" at bounding box center [54, 71] width 100 height 19
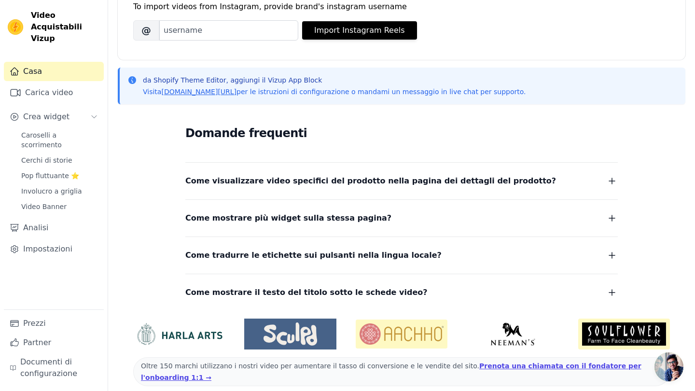
scroll to position [150, 0]
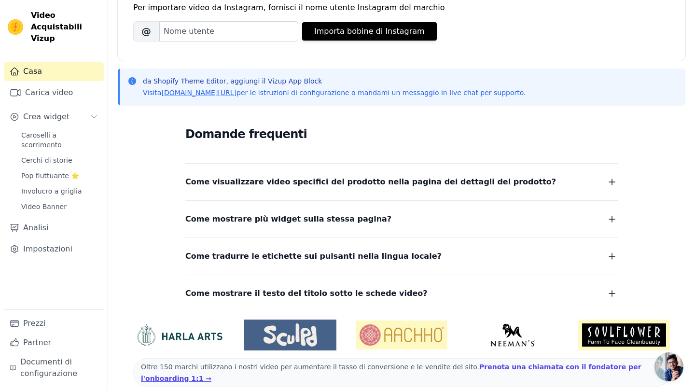
click at [267, 287] on span "Come mostrare il testo del titolo sotto le schede video?" at bounding box center [306, 294] width 242 height 14
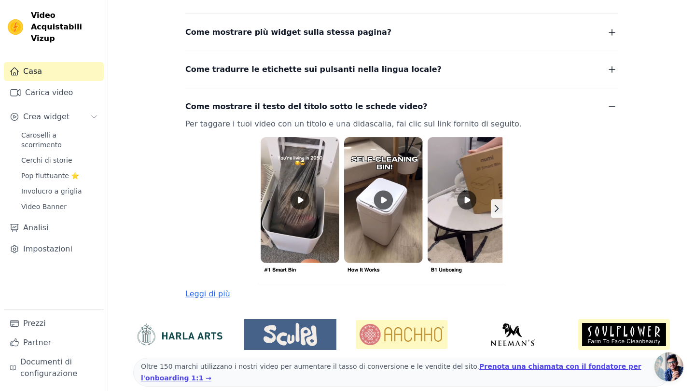
scroll to position [337, 0]
click at [217, 295] on link "Leggi di più" at bounding box center [207, 293] width 45 height 9
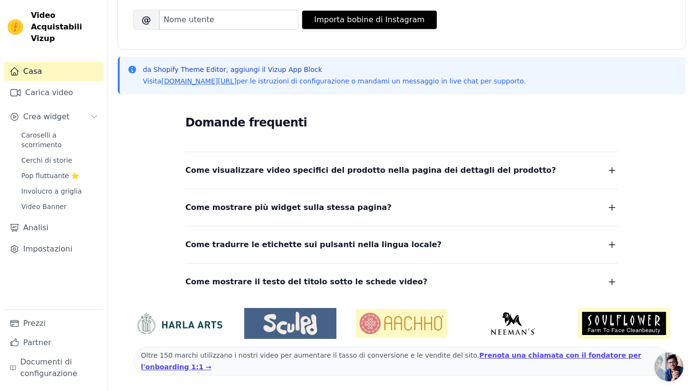
scroll to position [150, 0]
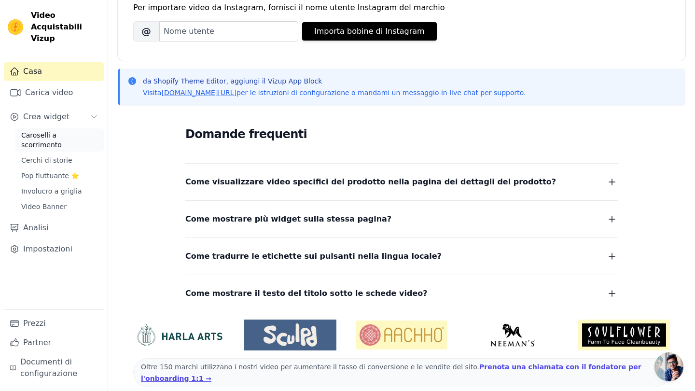
click at [59, 130] on span "Caroselli a scorrimento" at bounding box center [59, 139] width 77 height 19
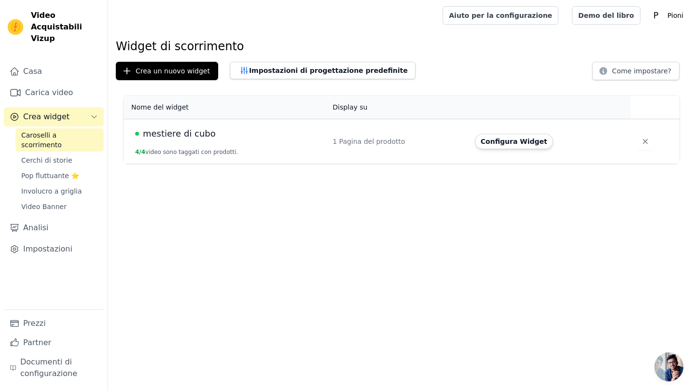
click at [58, 130] on span "Caroselli a scorrimento" at bounding box center [59, 139] width 77 height 19
click at [155, 134] on span "mestiere di cubo" at bounding box center [179, 134] width 73 height 14
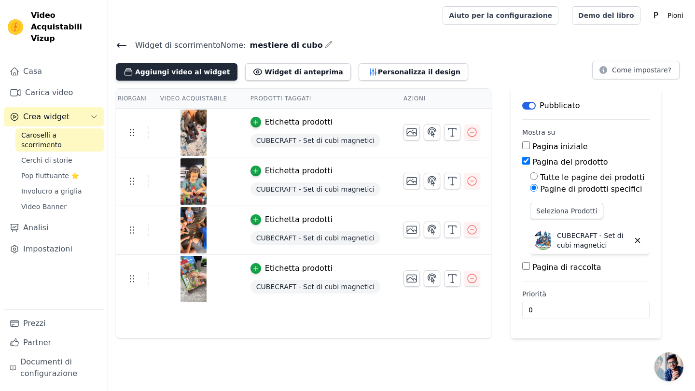
click at [195, 66] on button "Aggiungi video al widget" at bounding box center [177, 71] width 122 height 17
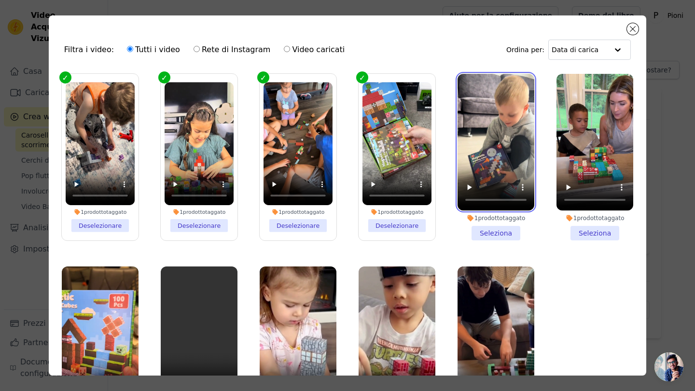
click at [497, 196] on video at bounding box center [495, 142] width 77 height 137
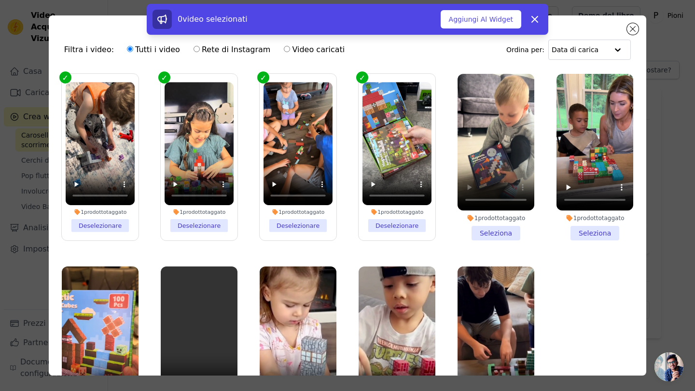
click at [497, 232] on li "1 prodotto taggato [PERSON_NAME]" at bounding box center [495, 157] width 77 height 166
click at [0, 0] on input "1 prodotto taggato [PERSON_NAME]" at bounding box center [0, 0] width 0 height 0
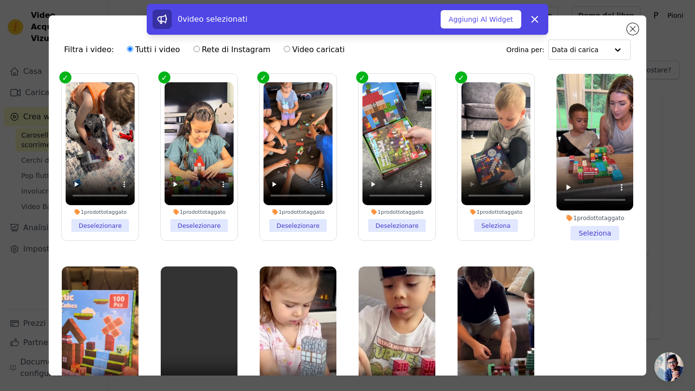
click at [592, 232] on li "1 prodotto taggato [PERSON_NAME]" at bounding box center [594, 157] width 77 height 166
click at [0, 0] on input "1 prodotto taggato [PERSON_NAME]" at bounding box center [0, 0] width 0 height 0
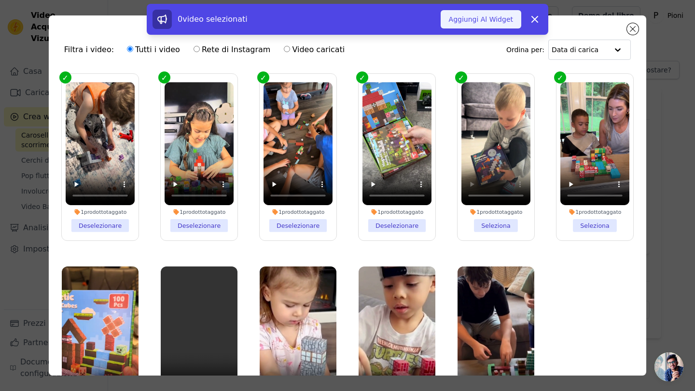
click at [486, 17] on button "Aggiungi Al Widget" at bounding box center [480, 19] width 81 height 18
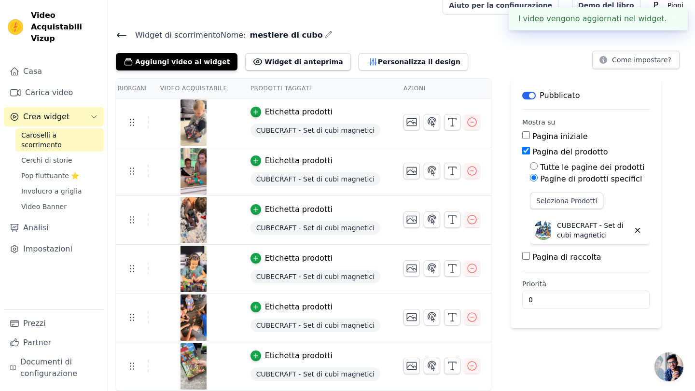
scroll to position [10, 0]
click at [446, 121] on icon "button" at bounding box center [452, 123] width 12 height 12
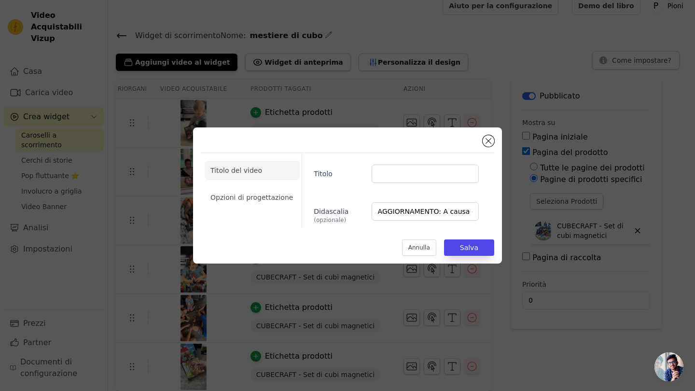
click at [410, 164] on div "Titolo Didascalia (opzionale) AGGIORNAMENTO: A causa dell'altra richiesta della…" at bounding box center [393, 190] width 185 height 75
click at [410, 171] on input "Titolo" at bounding box center [424, 173] width 107 height 18
type input "c"
type input "AGGIORNAMENTO: A causa dell'altra richiesta della promo BACK TO SCHOOL, l'offer…"
type input "cccc"
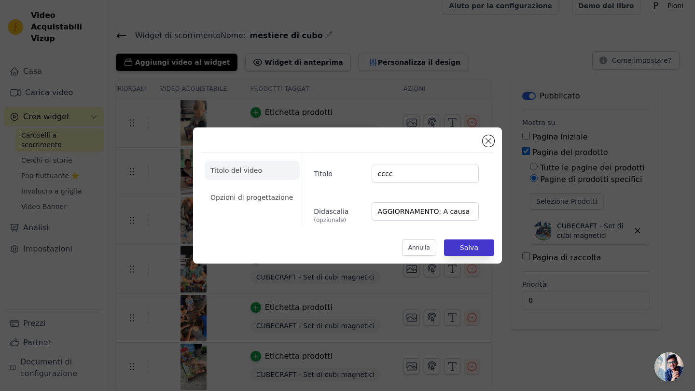
click at [463, 244] on button "Salva" at bounding box center [469, 247] width 50 height 16
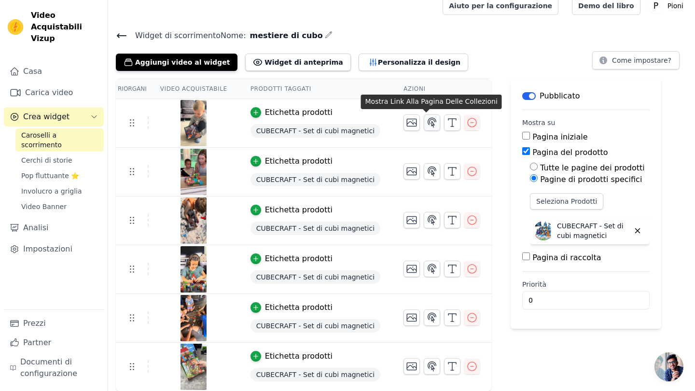
click at [426, 127] on icon "button" at bounding box center [432, 123] width 12 height 12
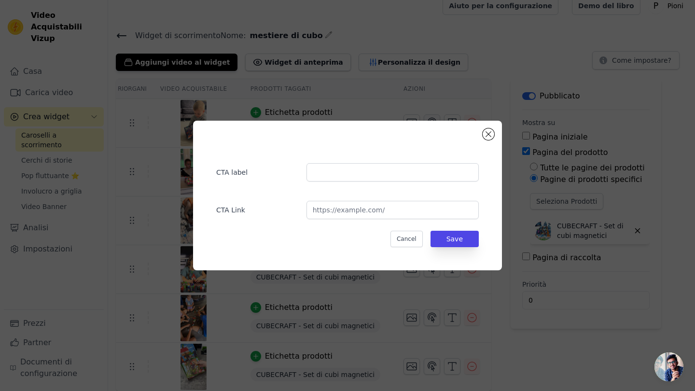
scroll to position [0, 0]
click at [489, 137] on button "Chiudi modale" at bounding box center [488, 134] width 12 height 12
